Goal: Information Seeking & Learning: Check status

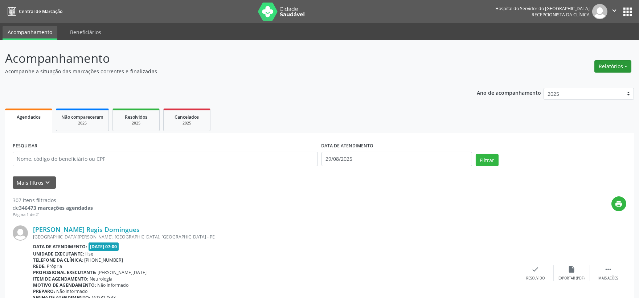
click at [599, 65] on button "Relatórios" at bounding box center [612, 66] width 37 height 12
click at [589, 74] on ul "Agendamentos Procedimentos realizados" at bounding box center [591, 87] width 79 height 26
click at [578, 87] on link "Procedimentos realizados" at bounding box center [592, 92] width 78 height 10
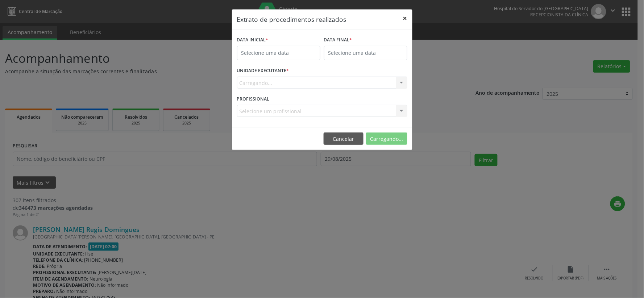
click at [398, 20] on button "×" at bounding box center [405, 18] width 15 height 18
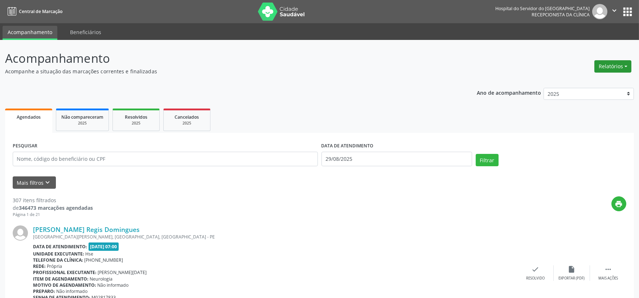
click at [603, 62] on button "Relatórios" at bounding box center [612, 66] width 37 height 12
click at [596, 71] on button "Relatórios" at bounding box center [612, 66] width 37 height 12
click at [597, 67] on button "Relatórios" at bounding box center [612, 66] width 37 height 12
click at [591, 82] on link "Agendamentos" at bounding box center [592, 82] width 78 height 10
select select "7"
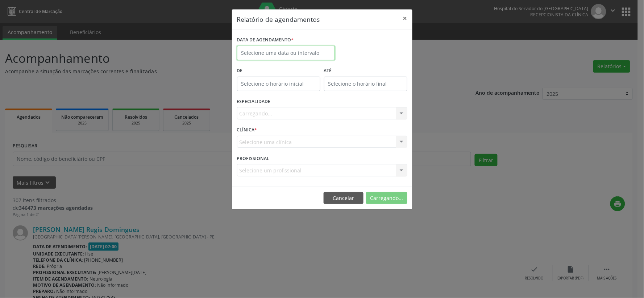
click at [262, 56] on body "Central de Marcação Hospital do Servidor do [GEOGRAPHIC_DATA] Recepcionista da …" at bounding box center [322, 149] width 644 height 298
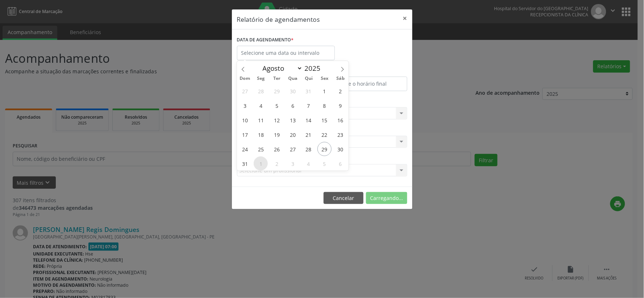
click at [260, 165] on span "1" at bounding box center [261, 163] width 14 height 14
type input "[DATE]"
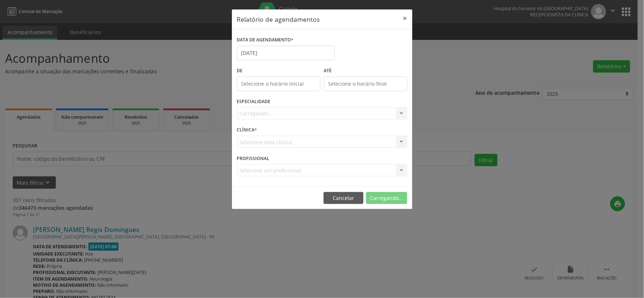
click at [281, 112] on div "Carregando... Nenhum resultado encontrado para: " " Não há nenhuma opção para s…" at bounding box center [322, 113] width 170 height 12
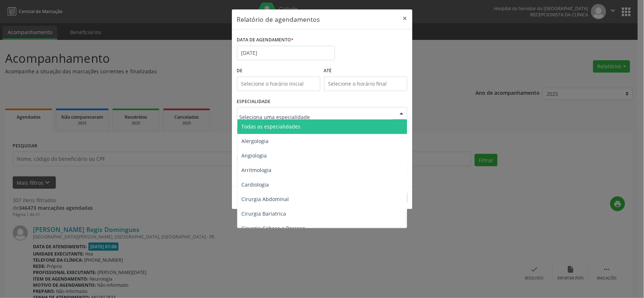
click at [288, 128] on span "Todas as especialidades" at bounding box center [271, 126] width 59 height 7
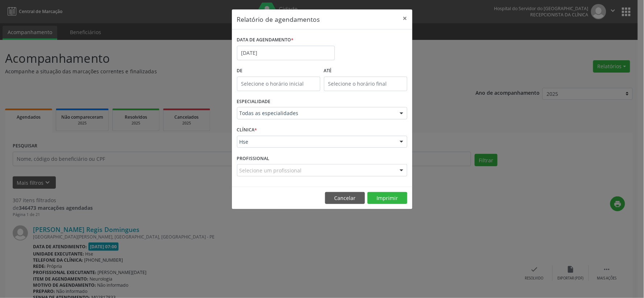
click at [298, 145] on div "Hse" at bounding box center [322, 142] width 170 height 12
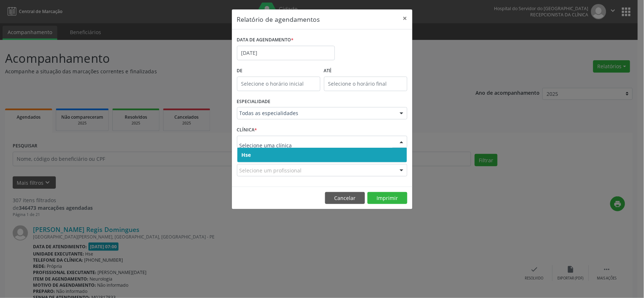
click at [294, 157] on span "Hse" at bounding box center [323, 155] width 170 height 15
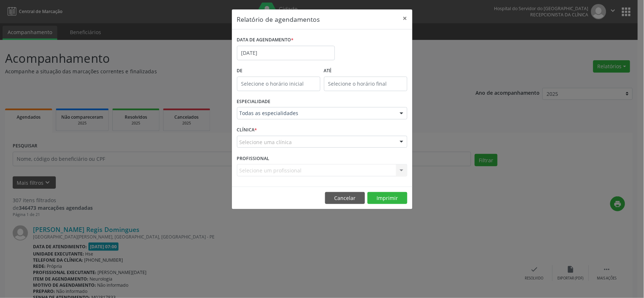
click at [300, 143] on div "Selecione uma clínica" at bounding box center [322, 142] width 170 height 12
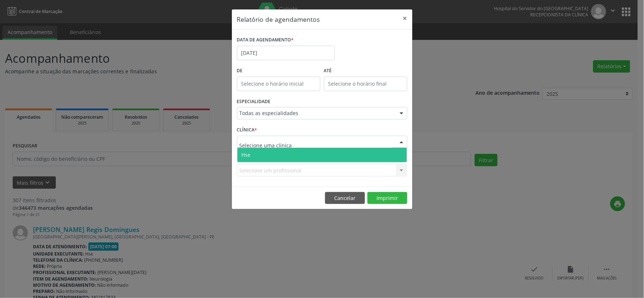
click at [299, 154] on span "Hse" at bounding box center [323, 155] width 170 height 15
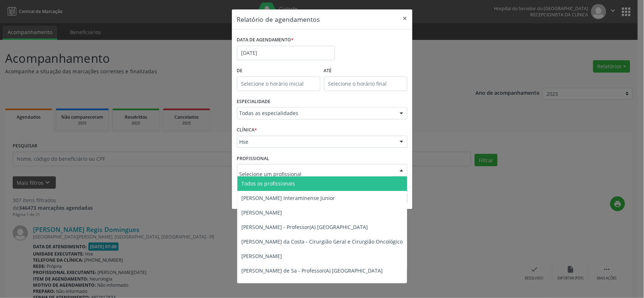
click at [297, 180] on span "Todos os profissionais" at bounding box center [360, 183] width 244 height 15
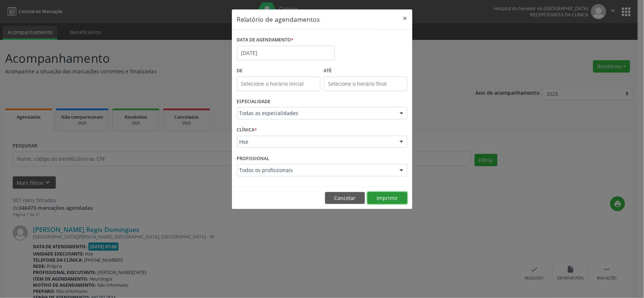
click at [389, 197] on button "Imprimir" at bounding box center [388, 198] width 40 height 12
